Goal: Task Accomplishment & Management: Complete application form

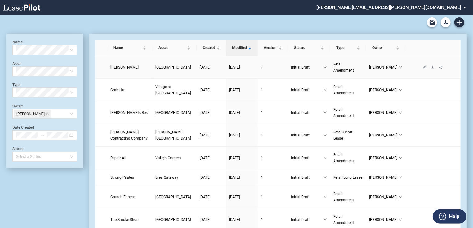
click at [120, 69] on span "[PERSON_NAME]" at bounding box center [124, 67] width 28 height 4
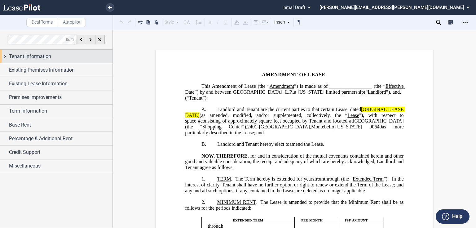
click at [41, 52] on div "Tenant Information" at bounding box center [56, 56] width 113 height 13
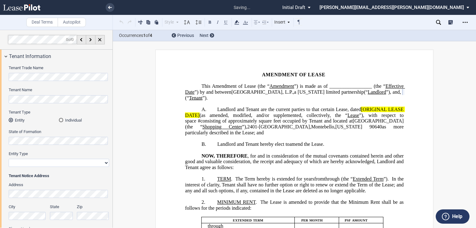
click at [66, 161] on select "Corporation Limited Liability Company General Partnership Limited Partnership O…" at bounding box center [59, 163] width 100 height 8
select select "corporation"
click at [9, 159] on select "Corporation Limited Liability Company General Partnership Limited Partnership O…" at bounding box center [59, 163] width 100 height 8
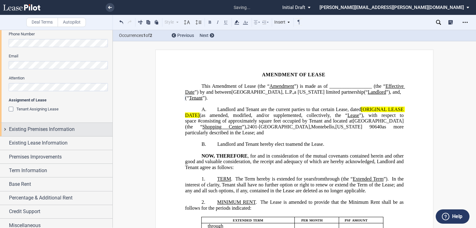
scroll to position [198, 0]
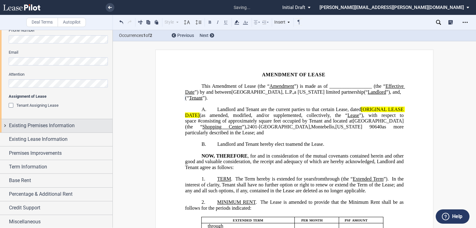
click at [44, 126] on span "Existing Premises Information" at bounding box center [42, 125] width 66 height 7
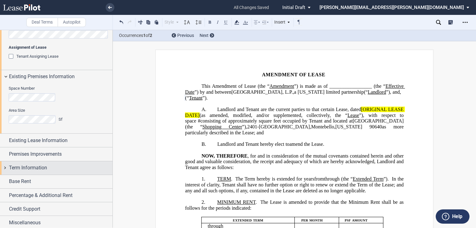
scroll to position [248, 0]
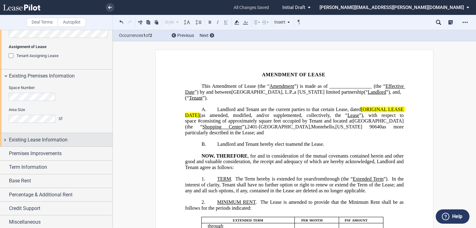
click at [42, 139] on span "Existing Lease Information" at bounding box center [38, 139] width 59 height 7
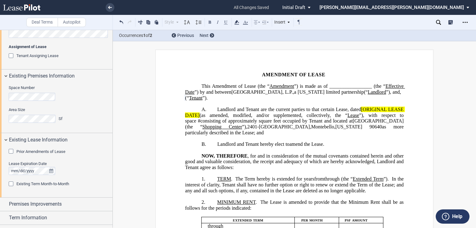
click at [36, 150] on span "Prior Amendments of Lease" at bounding box center [40, 151] width 49 height 5
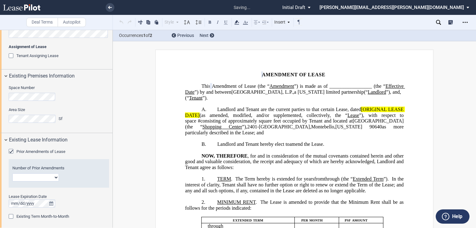
click at [36, 175] on select "1 2 3 4 5 6 7 8 9 10 11 12" at bounding box center [35, 177] width 47 height 8
select select "number:4"
click at [12, 173] on select "1 2 3 4 5 6 7 8 9 10 11 12" at bounding box center [35, 177] width 47 height 8
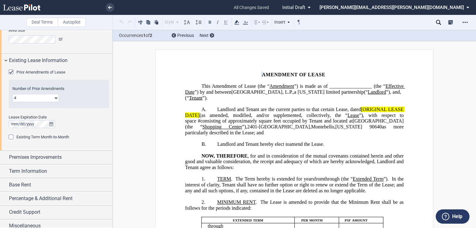
scroll to position [332, 0]
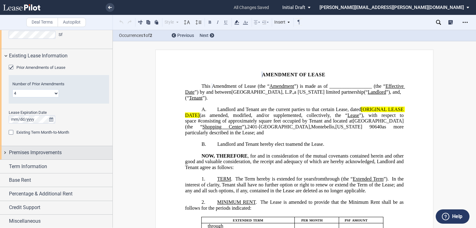
click at [55, 152] on span "Premises Improvements" at bounding box center [35, 152] width 53 height 7
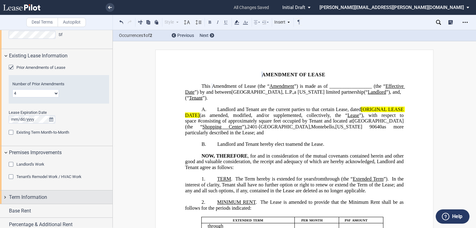
scroll to position [363, 0]
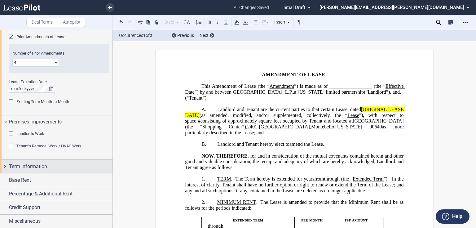
click at [34, 168] on span "Term Information" at bounding box center [28, 166] width 38 height 7
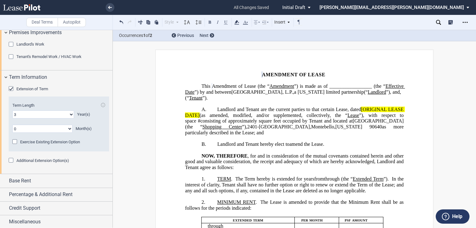
scroll to position [453, 0]
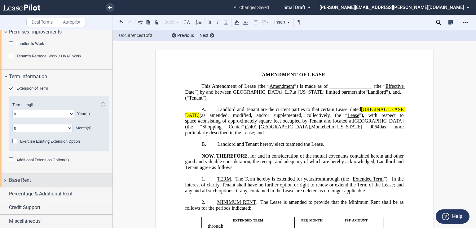
click at [31, 183] on div "Base Rent" at bounding box center [61, 179] width 104 height 7
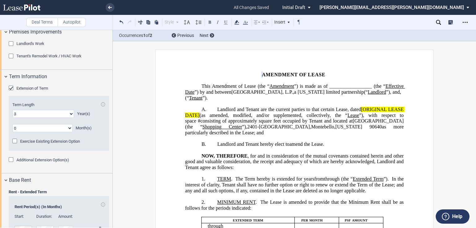
scroll to position [552, 0]
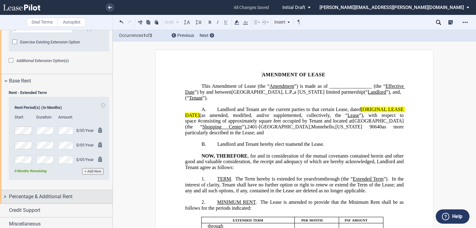
click at [29, 198] on span "Percentage & Additional Rent" at bounding box center [41, 196] width 64 height 7
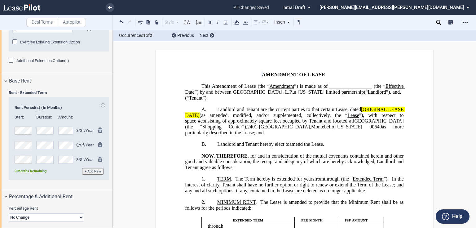
scroll to position [595, 0]
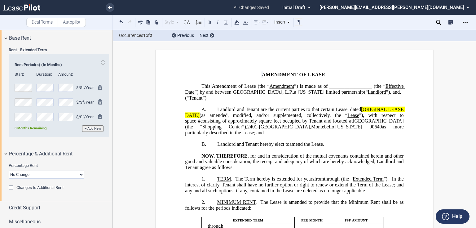
click at [208, 97] on span "”)." at bounding box center [205, 98] width 5 height 6
click at [360, 112] on span "Landlord and Tenant are the current parties to that certain Lease, dated" at bounding box center [289, 110] width 144 height 6
click at [200, 118] on span "(as amended, modified, and/or supplemented, collectively, the “" at bounding box center [274, 115] width 148 height 6
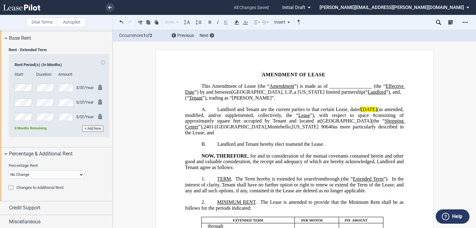
click at [359, 112] on span "Landlord and Tenant are the current parties to that certain Lease, dated" at bounding box center [289, 110] width 144 height 6
click at [238, 24] on icon at bounding box center [236, 22] width 7 height 7
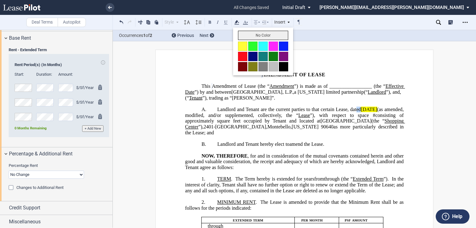
click at [239, 35] on button "No Color" at bounding box center [263, 35] width 50 height 9
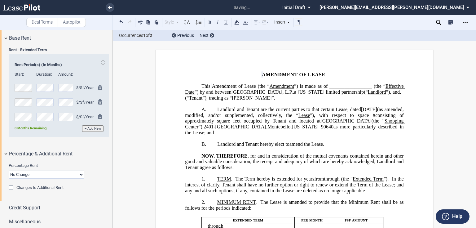
click at [292, 153] on p "﻿" at bounding box center [294, 150] width 219 height 6
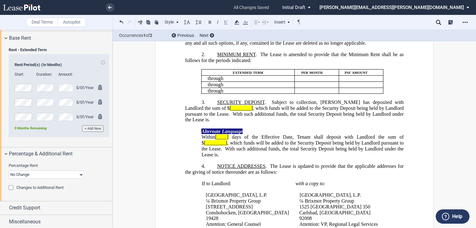
scroll to position [149, 0]
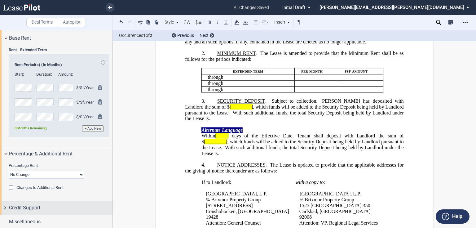
click at [38, 206] on span "Credit Support" at bounding box center [24, 207] width 31 height 7
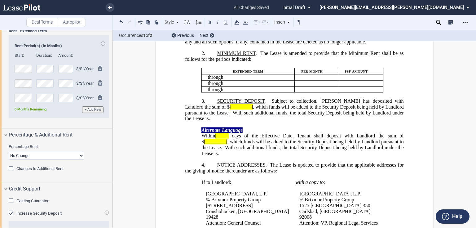
scroll to position [658, 0]
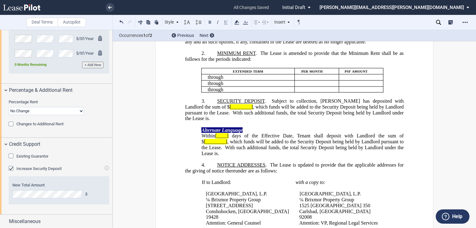
click at [20, 169] on span "Increase Security Deposit" at bounding box center [38, 168] width 45 height 5
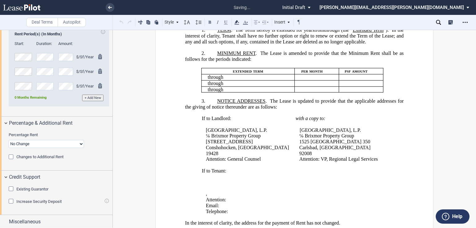
click at [29, 187] on span "Existing Guarantor" at bounding box center [32, 189] width 32 height 5
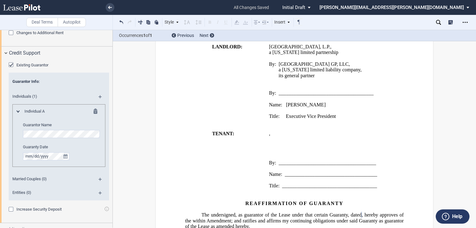
scroll to position [585, 0]
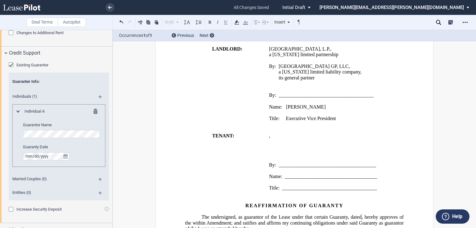
click at [341, 122] on p "Title: Executive Vice President" at bounding box center [336, 119] width 135 height 6
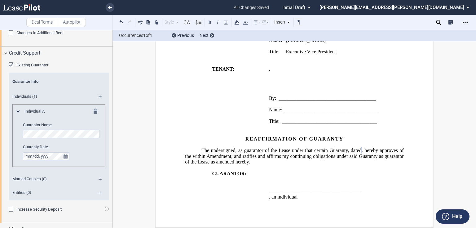
scroll to position [659, 0]
click at [342, 54] on p "Title: Executive Vice President" at bounding box center [336, 52] width 135 height 6
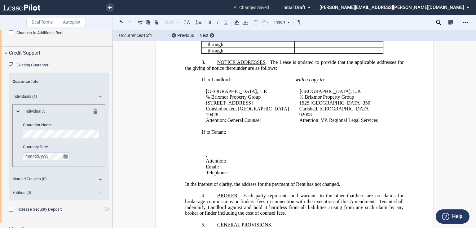
scroll to position [212, 0]
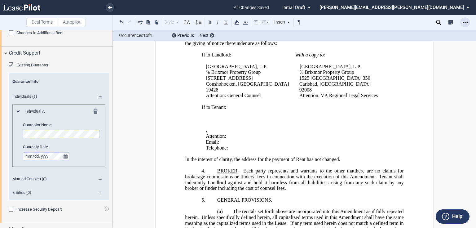
click at [462, 22] on div "Open Lease options menu" at bounding box center [466, 22] width 10 height 10
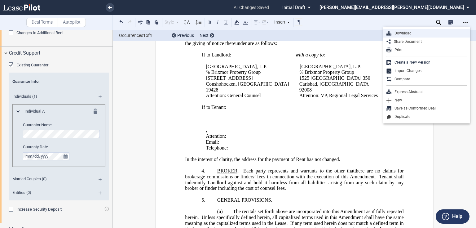
click at [395, 33] on div "Download" at bounding box center [430, 33] width 76 height 5
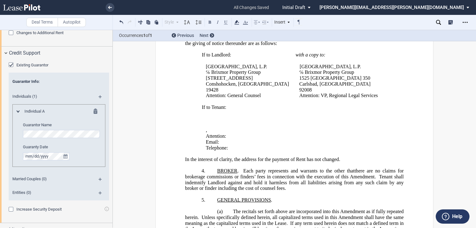
scroll to position [0, 0]
